Goal: Navigation & Orientation: Understand site structure

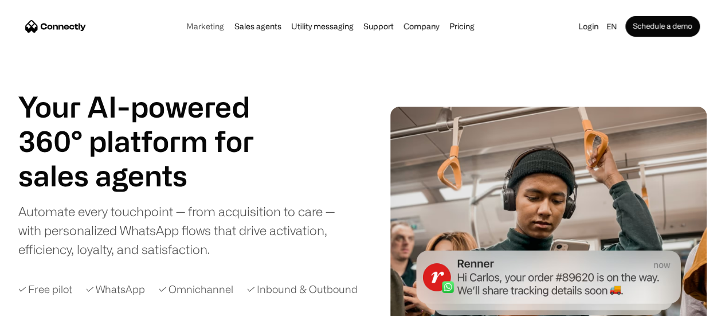
click at [187, 31] on link "Marketing" at bounding box center [205, 26] width 45 height 9
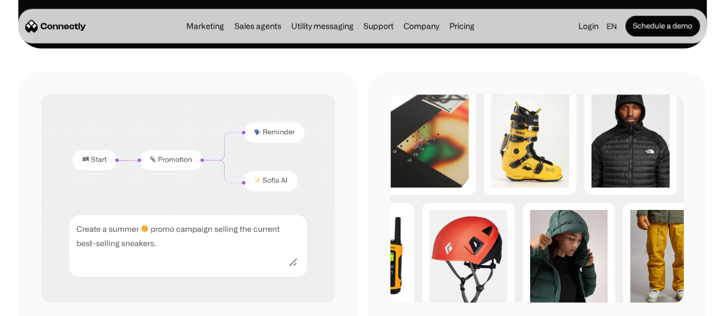
scroll to position [1115, 0]
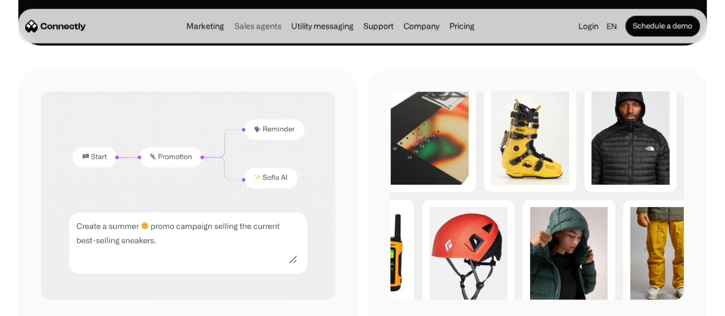
click at [242, 28] on link "Sales agents" at bounding box center [257, 26] width 54 height 9
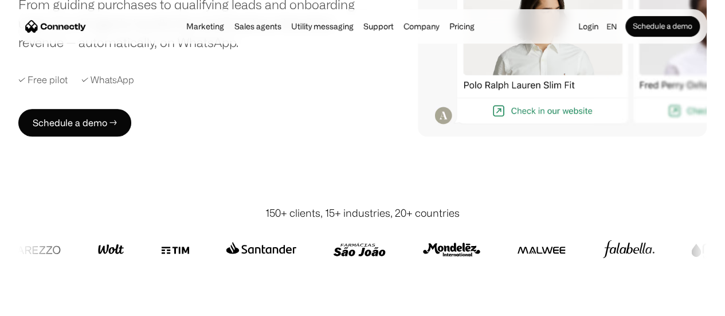
scroll to position [230, 0]
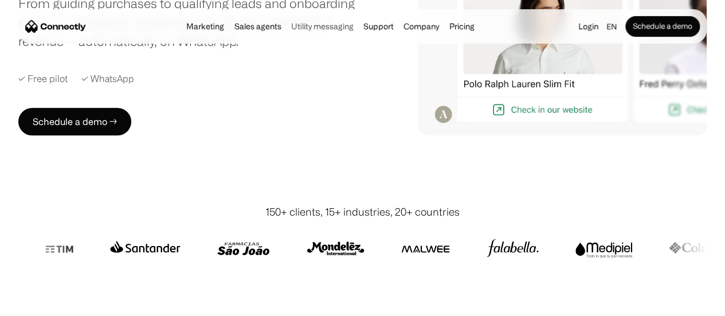
click at [331, 26] on link "Utility messaging" at bounding box center [322, 26] width 69 height 9
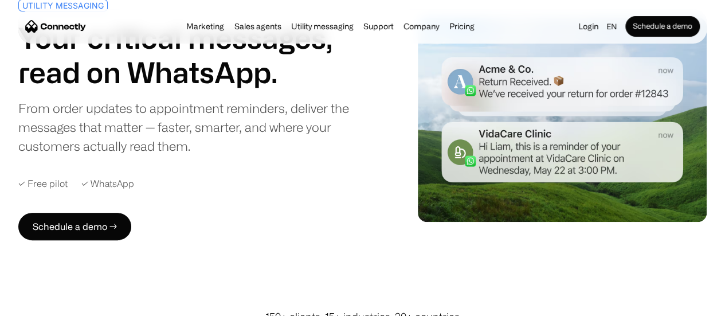
scroll to position [91, 0]
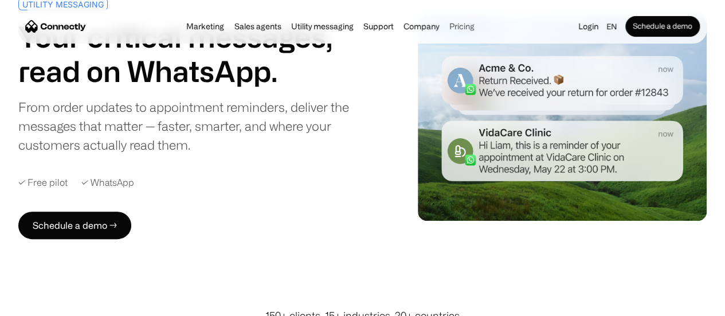
click at [475, 28] on link "Pricing" at bounding box center [462, 26] width 32 height 9
